Goal: Transaction & Acquisition: Purchase product/service

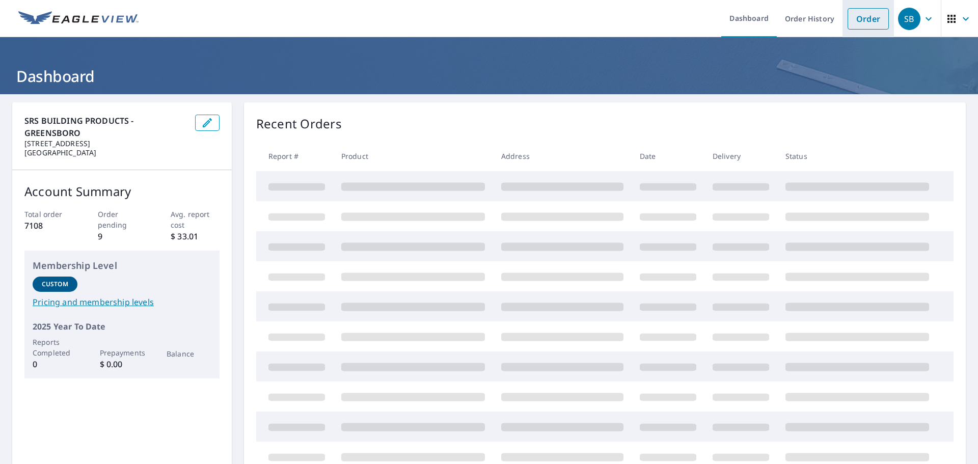
click at [848, 21] on link "Order" at bounding box center [868, 18] width 41 height 21
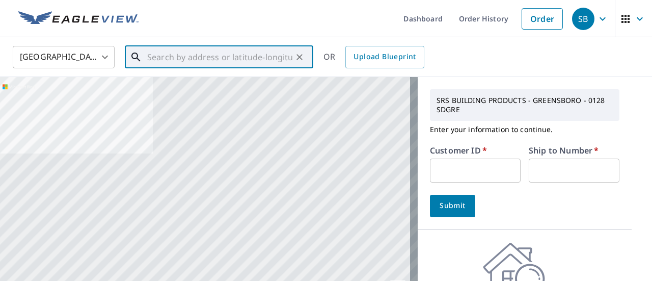
paste input "[STREET_ADDRESS][PERSON_NAME][US_STATE]"
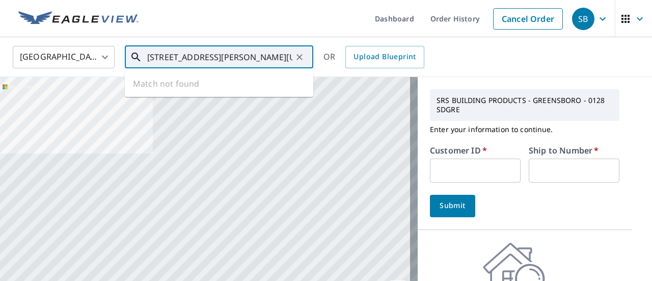
scroll to position [0, 6]
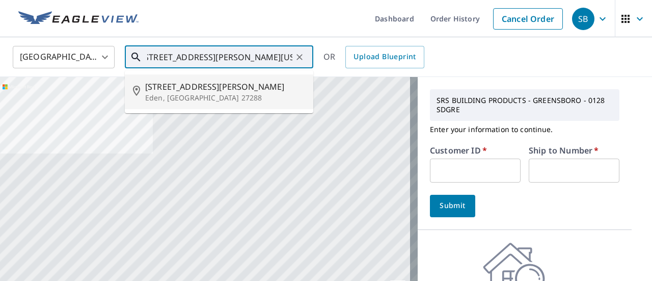
click at [217, 90] on span "[STREET_ADDRESS][PERSON_NAME]" at bounding box center [225, 86] width 160 height 12
type input "[STREET_ADDRESS][PERSON_NAME]"
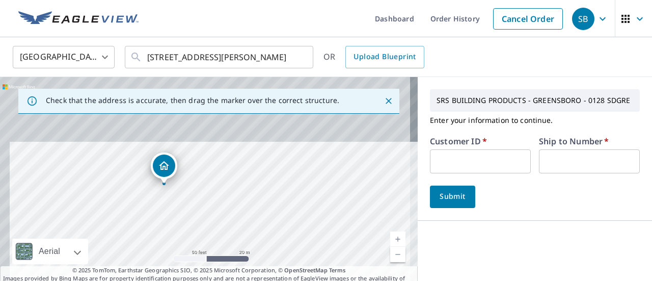
drag, startPoint x: 211, startPoint y: 164, endPoint x: 233, endPoint y: 262, distance: 101.1
click at [233, 262] on div "[STREET_ADDRESS][PERSON_NAME]" at bounding box center [209, 184] width 418 height 214
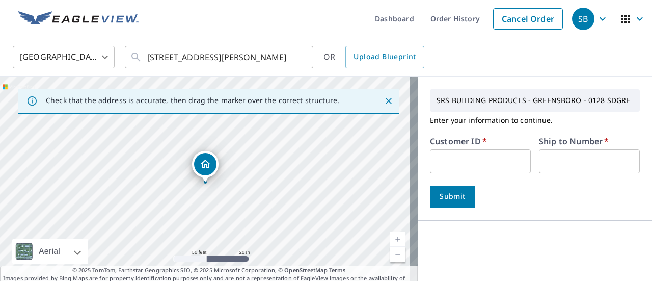
click at [494, 157] on input "text" at bounding box center [480, 161] width 101 height 24
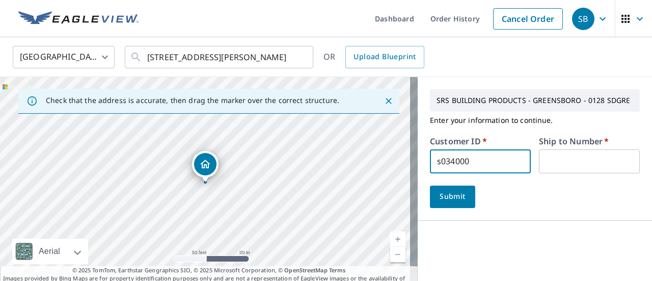
type input "s034000"
click at [558, 160] on input "text" at bounding box center [589, 161] width 101 height 24
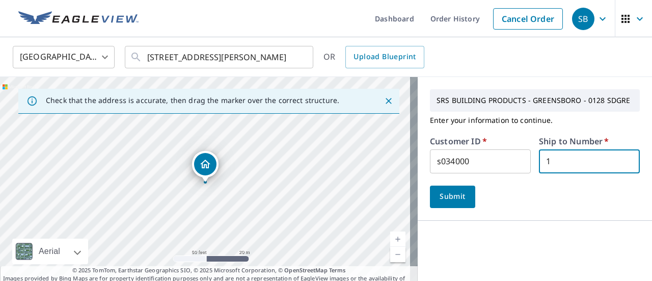
type input "1"
click at [451, 201] on span "Submit" at bounding box center [452, 196] width 29 height 13
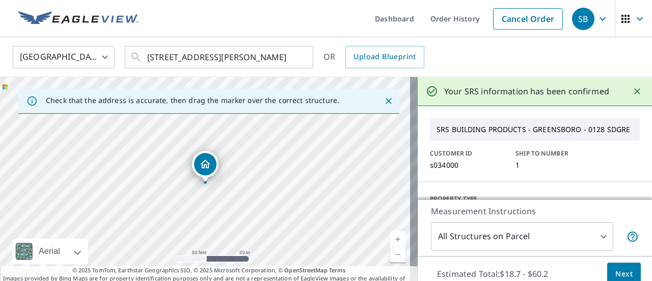
click at [620, 273] on span "Next" at bounding box center [623, 273] width 17 height 13
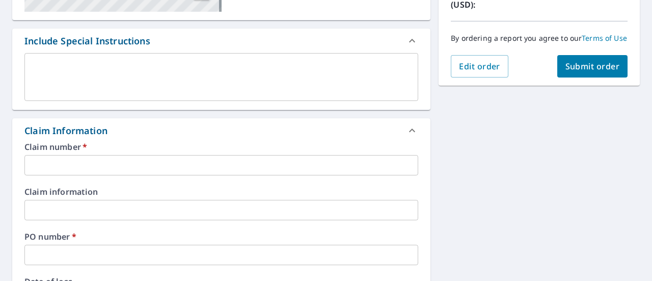
scroll to position [255, 0]
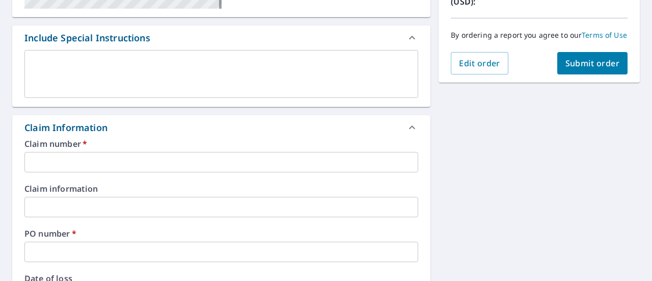
click at [24, 168] on div "Claim number   * ​ Claim information ​ PO number   * ​ Date of loss ​ Cat ID ​" at bounding box center [221, 250] width 418 height 221
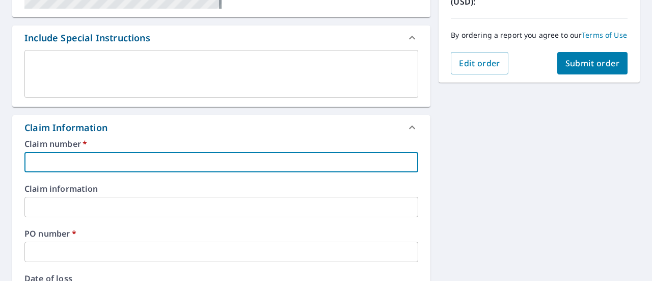
paste input "[STREET_ADDRESS][PERSON_NAME][US_STATE]"
type input "[STREET_ADDRESS][PERSON_NAME][US_STATE]"
checkbox input "true"
type input "[STREET_ADDRESS][PERSON_NAME][US_STATE]"
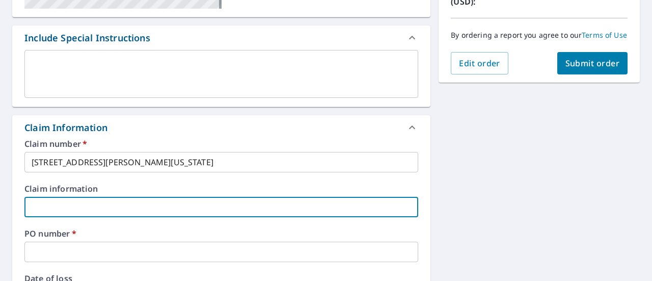
click at [53, 203] on input "text" at bounding box center [221, 207] width 394 height 20
paste input "[STREET_ADDRESS][PERSON_NAME][US_STATE]"
type input "[STREET_ADDRESS][PERSON_NAME][US_STATE]"
checkbox input "true"
type input "[STREET_ADDRESS][PERSON_NAME][US_STATE]"
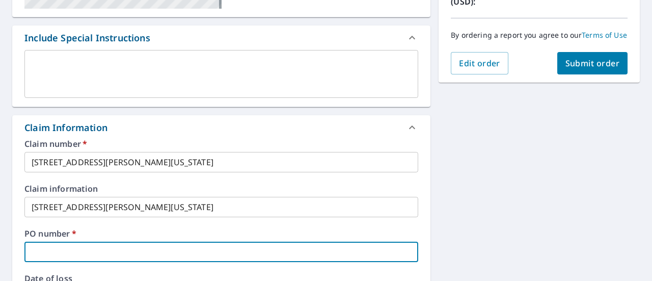
click at [64, 248] on input "text" at bounding box center [221, 251] width 394 height 20
paste input "[STREET_ADDRESS][PERSON_NAME][US_STATE]"
type input "[STREET_ADDRESS][PERSON_NAME][US_STATE]"
checkbox input "true"
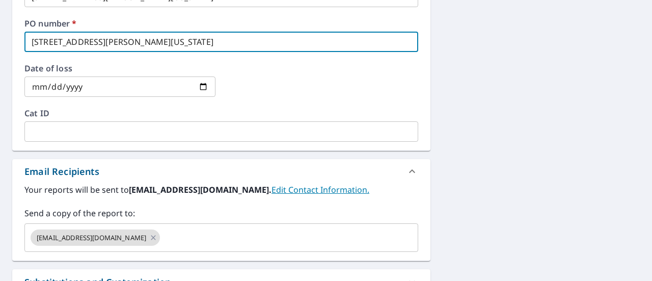
scroll to position [560, 0]
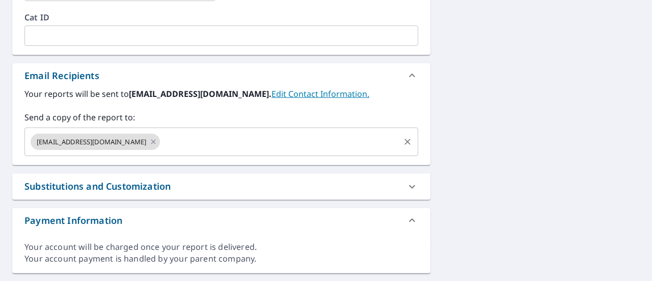
type input "[STREET_ADDRESS][PERSON_NAME][US_STATE]"
click at [195, 145] on input "text" at bounding box center [279, 141] width 237 height 19
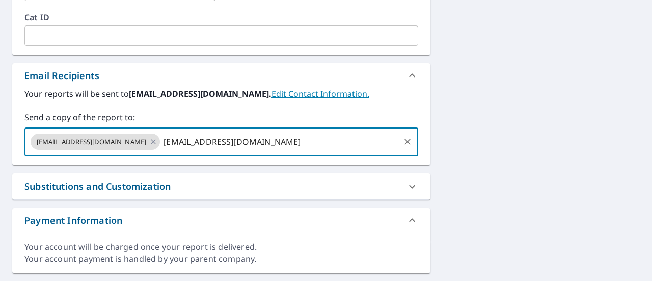
type input "[EMAIL_ADDRESS][DOMAIN_NAME]"
checkbox input "true"
paste input "[EMAIL_ADDRESS][DOMAIN_NAME]"
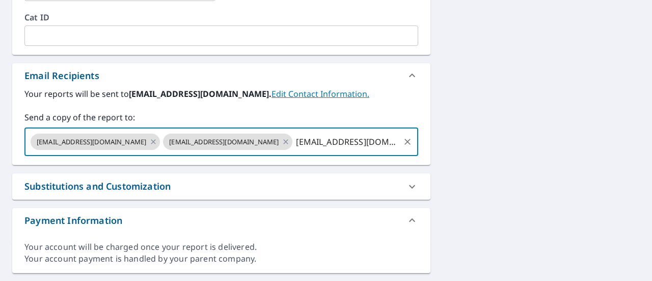
click at [294, 141] on input "[EMAIL_ADDRESS][DOMAIN_NAME]" at bounding box center [346, 141] width 104 height 19
type input "[EMAIL_ADDRESS][DOMAIN_NAME]"
click at [369, 141] on input "[EMAIL_ADDRESS][DOMAIN_NAME]" at bounding box center [346, 141] width 104 height 19
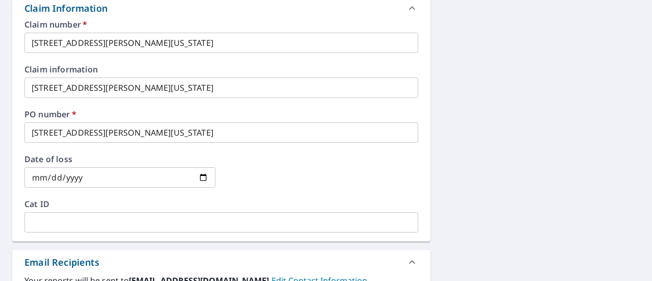
scroll to position [229, 0]
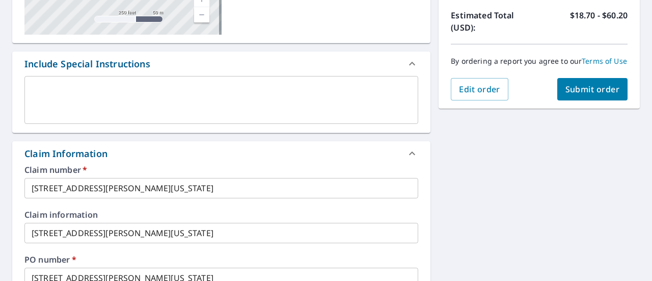
click at [595, 91] on button "Submit order" at bounding box center [592, 89] width 71 height 22
checkbox input "true"
